Goal: Complete application form: Complete application form

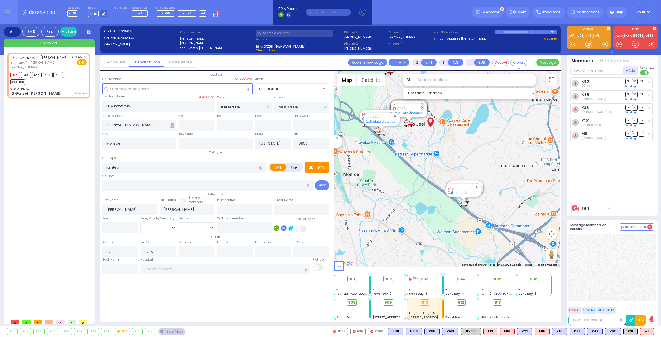
select select "SECTION 4"
select select
click at [52, 61] on div "[PERSON_NAME] [PERSON_NAME]" at bounding box center [39, 58] width 58 height 6
select select
radio input "true"
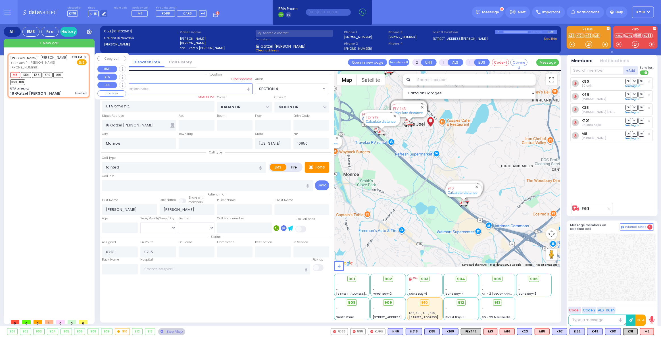
select select
select select "Hatzalah Garages"
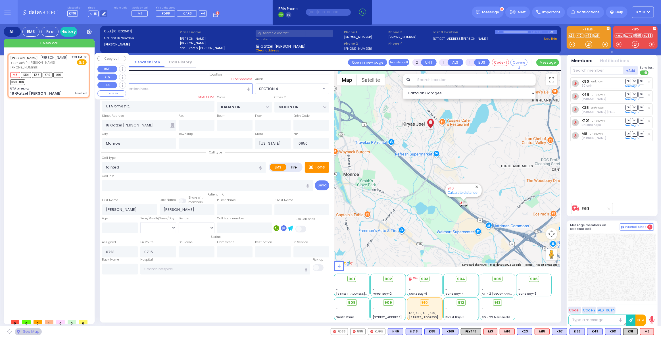
select select "SECTION 4"
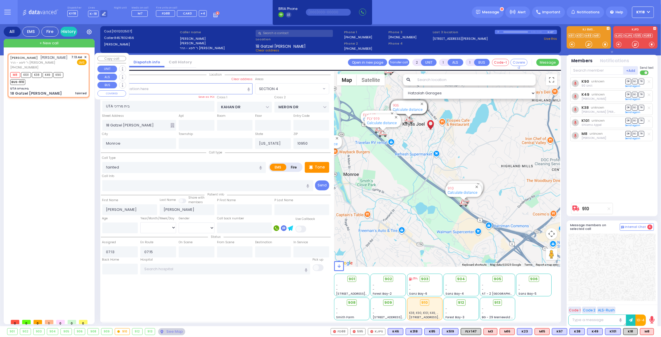
click at [85, 55] on span "✕" at bounding box center [85, 57] width 3 height 5
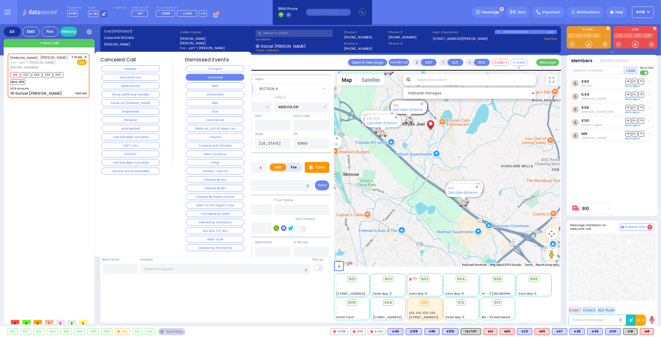
click at [218, 79] on button "Corrected" at bounding box center [215, 77] width 59 height 7
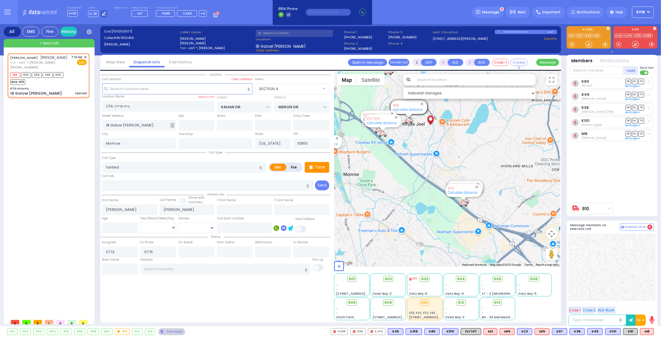
select select
radio input "true"
select select
